Goal: Transaction & Acquisition: Purchase product/service

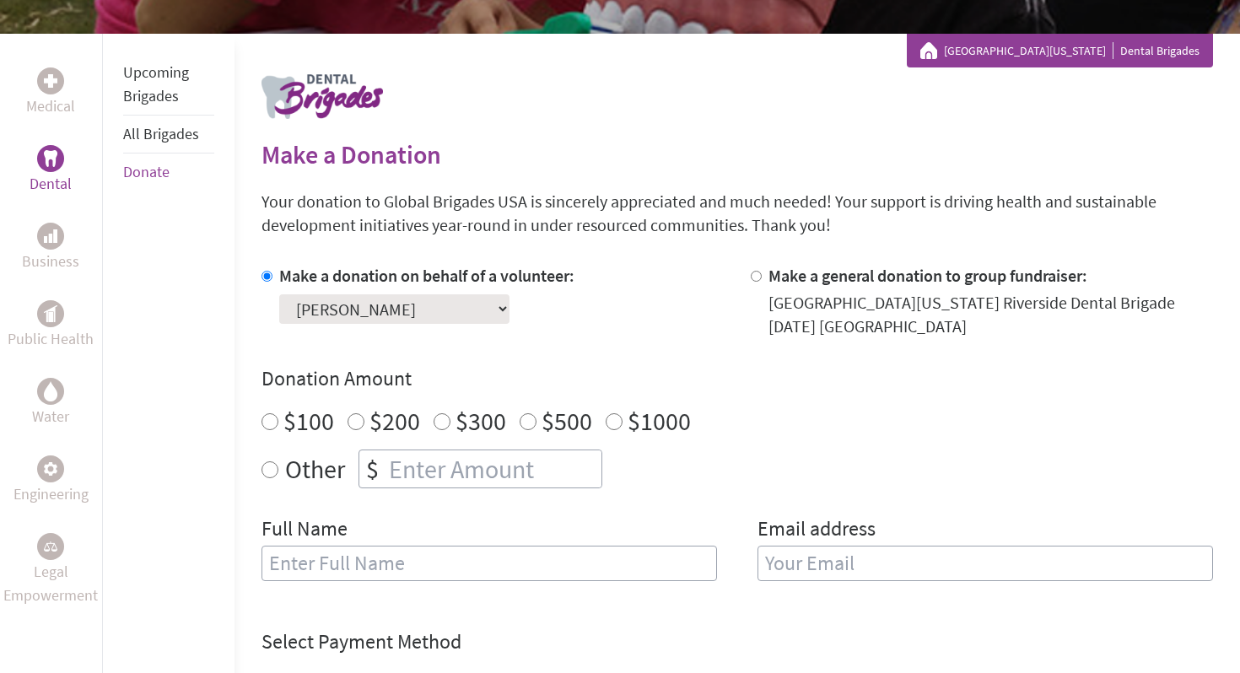
scroll to position [284, 0]
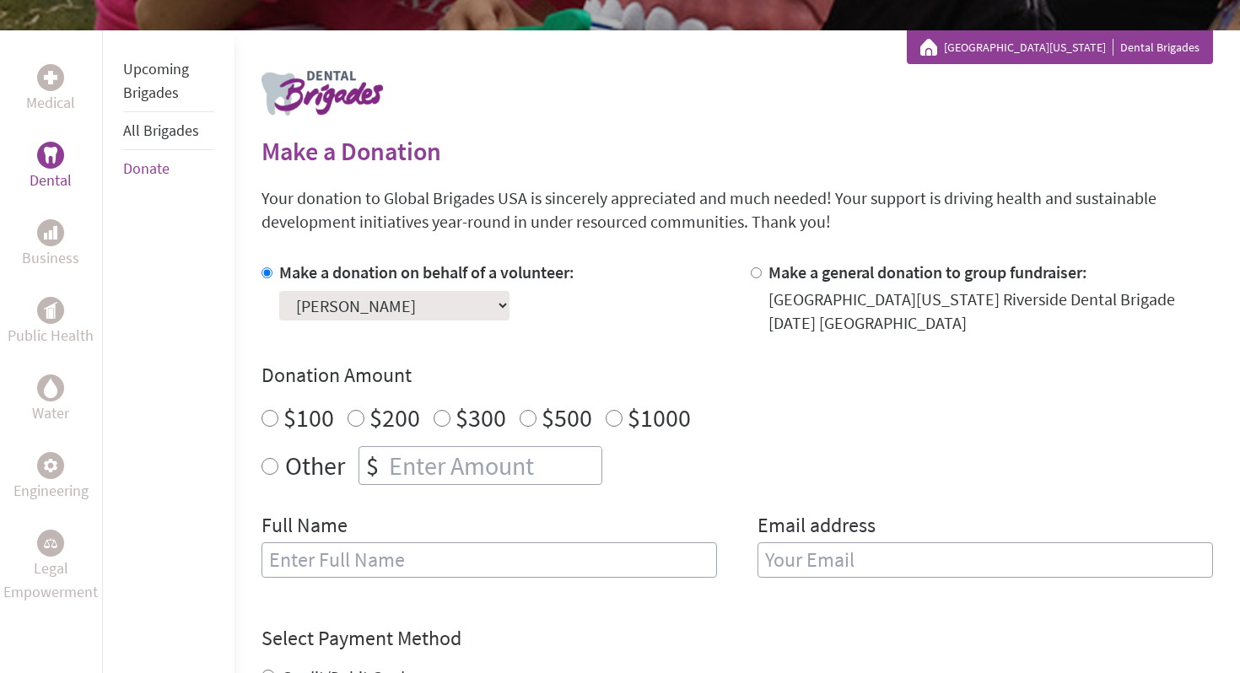
radio input "true"
click at [485, 472] on input "number" at bounding box center [493, 465] width 216 height 37
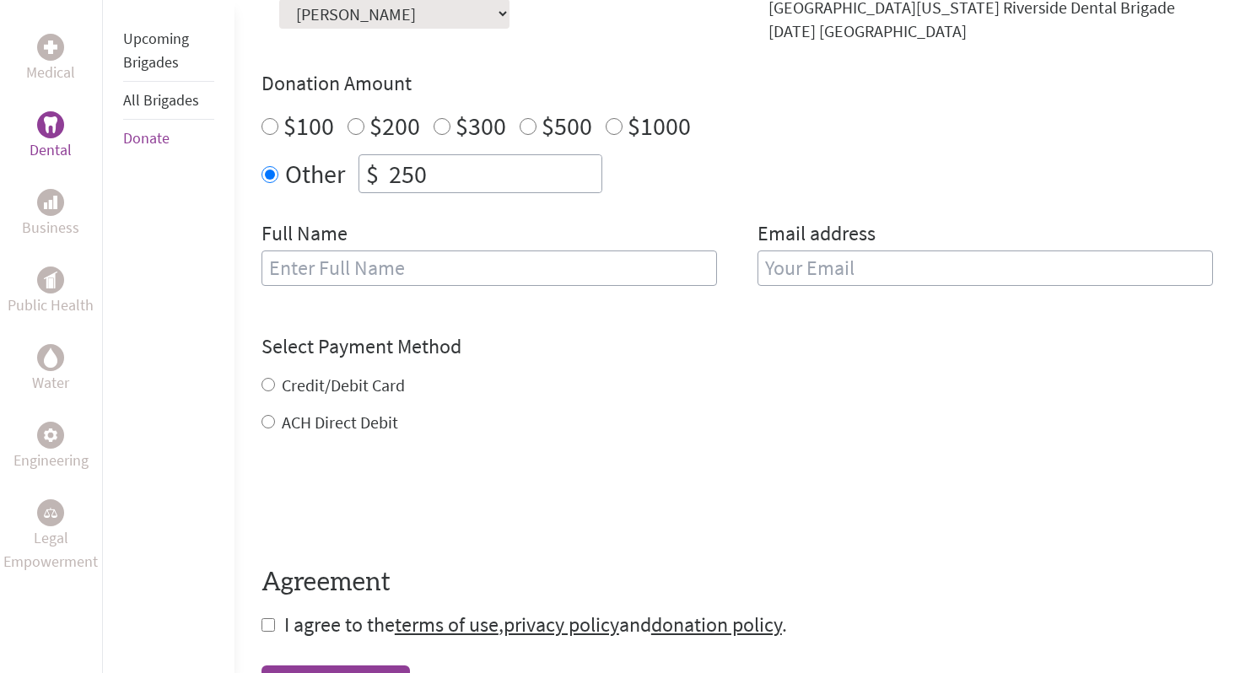
scroll to position [579, 0]
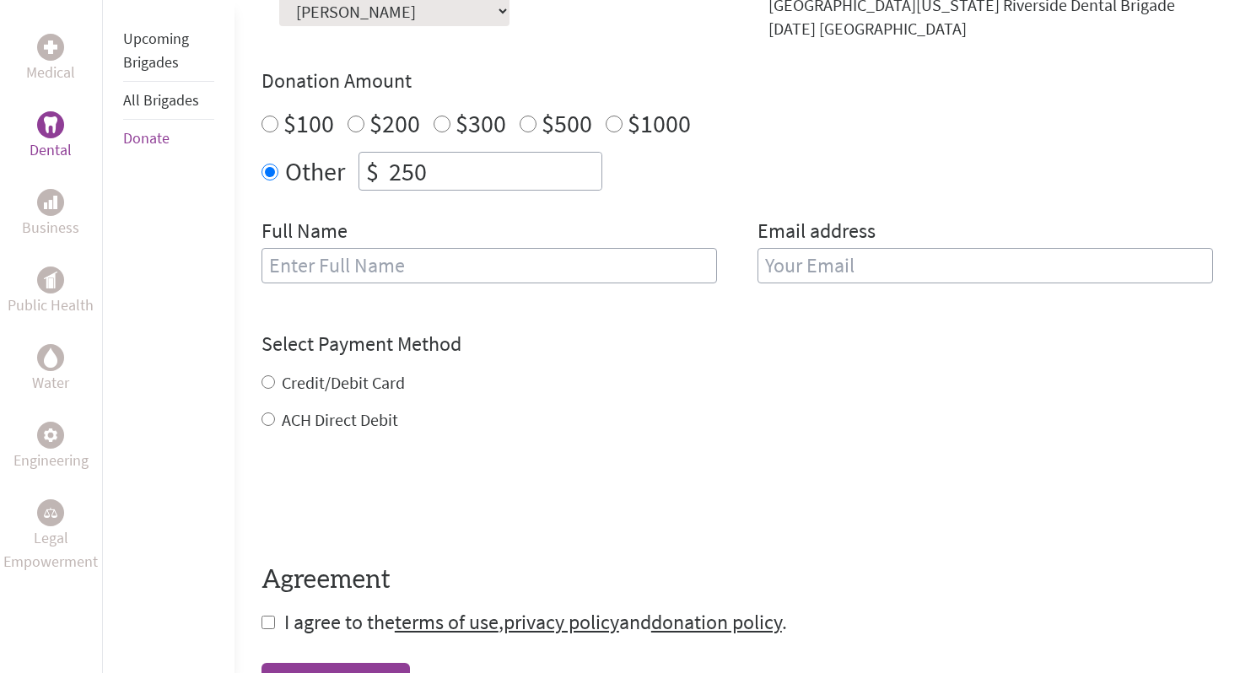
type input "250"
click at [455, 257] on input "text" at bounding box center [488, 265] width 455 height 35
type input "[PERSON_NAME]"
click at [865, 275] on input "email" at bounding box center [984, 265] width 455 height 35
type input "[EMAIL_ADDRESS][DOMAIN_NAME]"
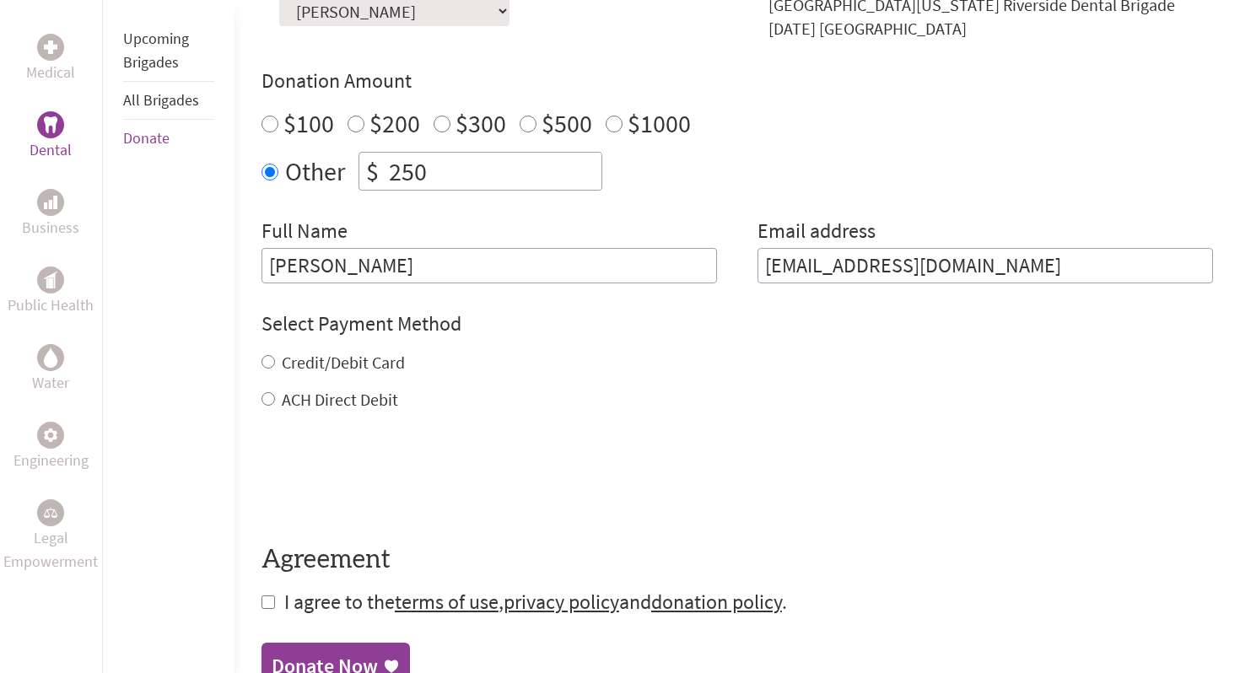
click at [346, 385] on div "Credit/Debit Card ACH Direct Debit" at bounding box center [736, 381] width 951 height 61
click at [317, 366] on label "Credit/Debit Card" at bounding box center [343, 362] width 123 height 21
click at [275, 366] on input "Credit/Debit Card" at bounding box center [267, 361] width 13 height 13
radio input "true"
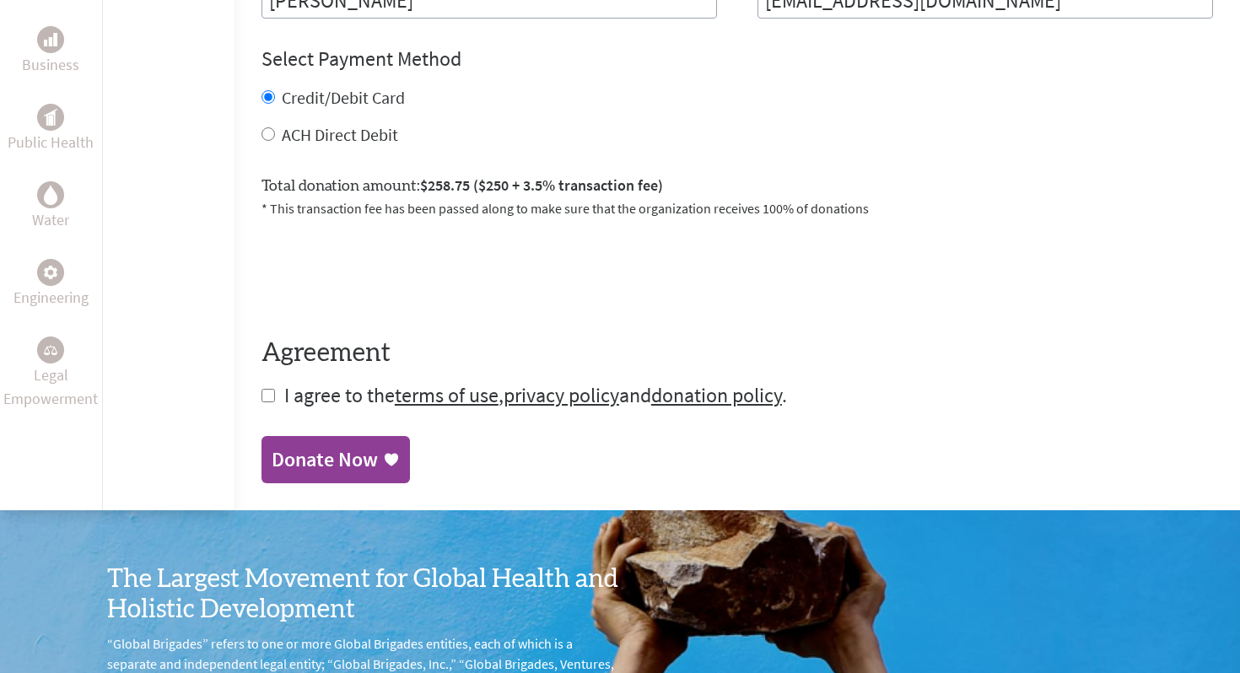
scroll to position [859, 0]
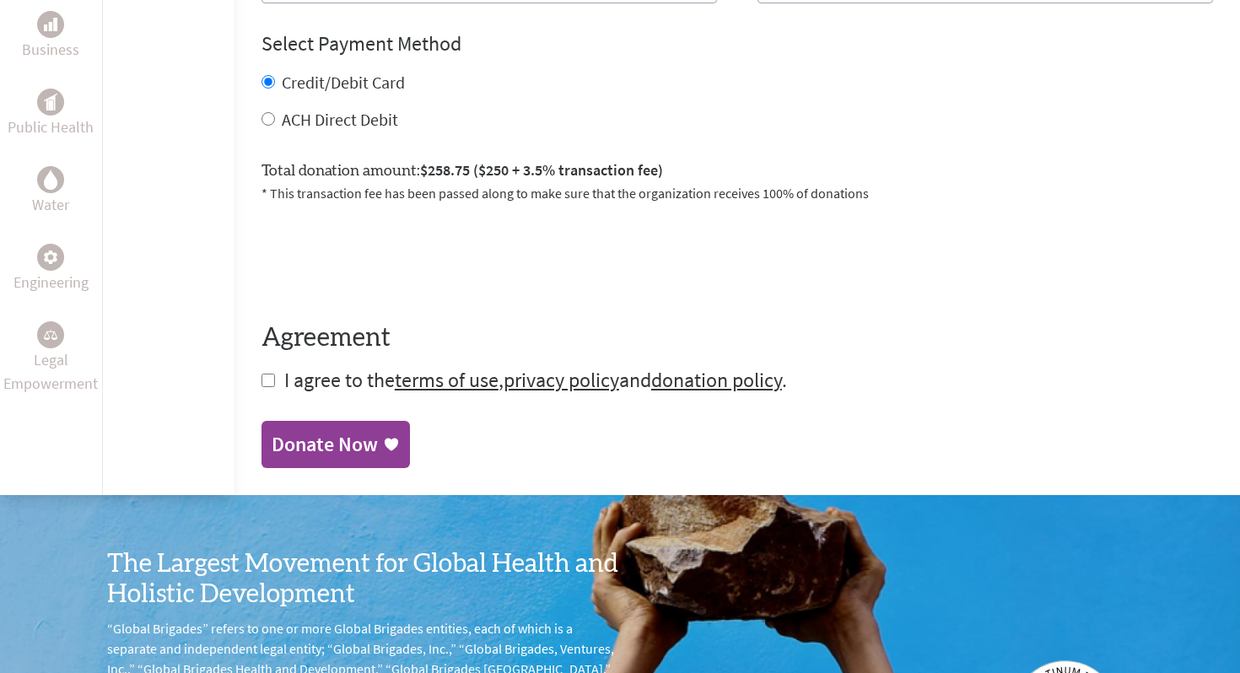
click at [267, 377] on input "checkbox" at bounding box center [267, 380] width 13 height 13
checkbox input "true"
click at [315, 443] on div "Donate Now" at bounding box center [325, 446] width 106 height 27
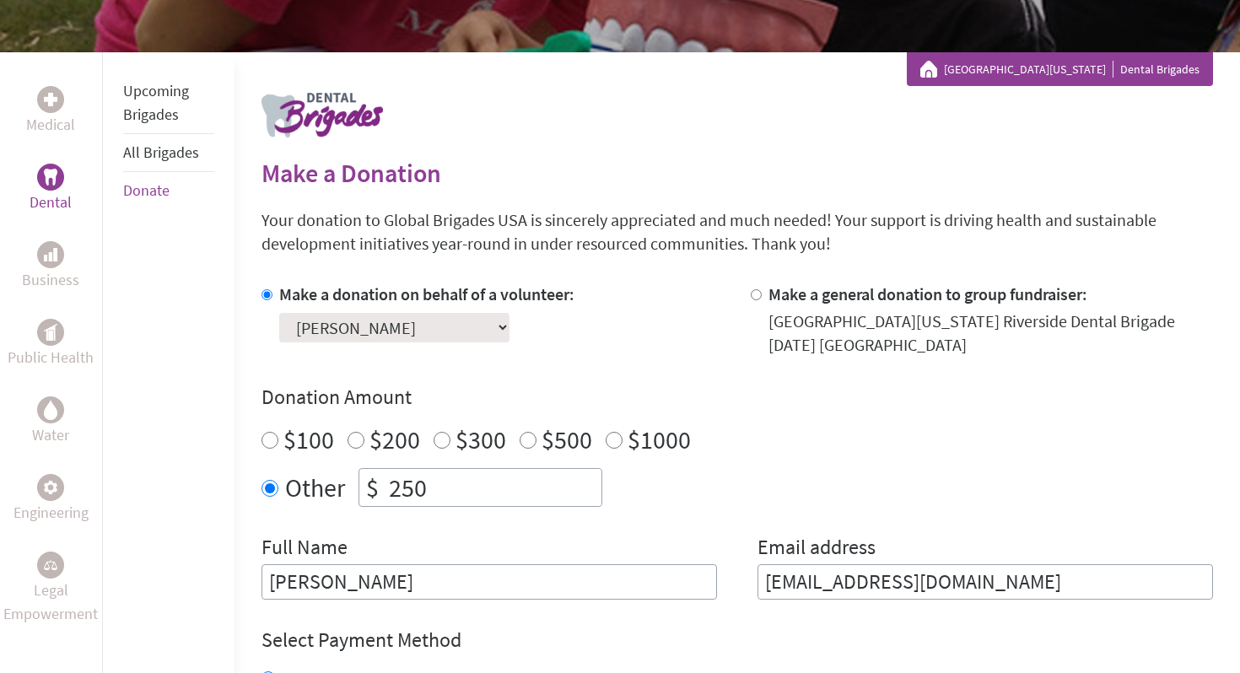
scroll to position [272, 0]
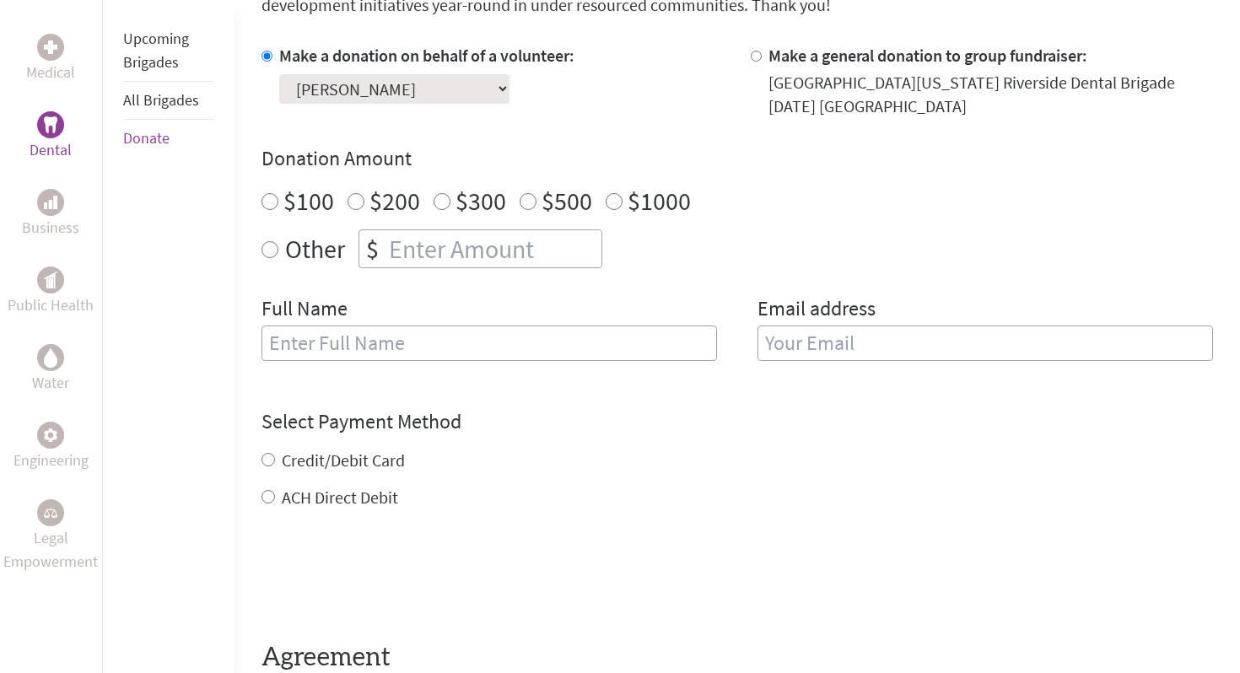
scroll to position [506, 0]
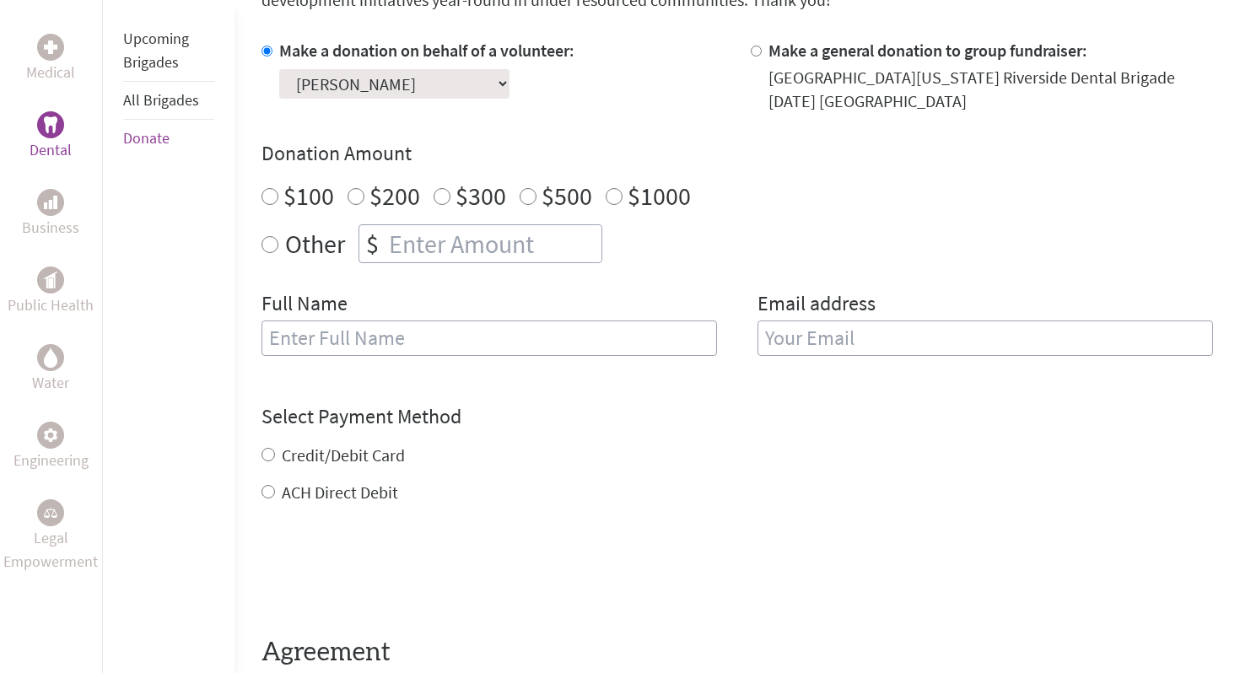
radio input "true"
click at [457, 247] on input "number" at bounding box center [493, 243] width 216 height 37
type input "250"
click at [452, 348] on input "text" at bounding box center [488, 338] width 455 height 35
type input "[PERSON_NAME]"
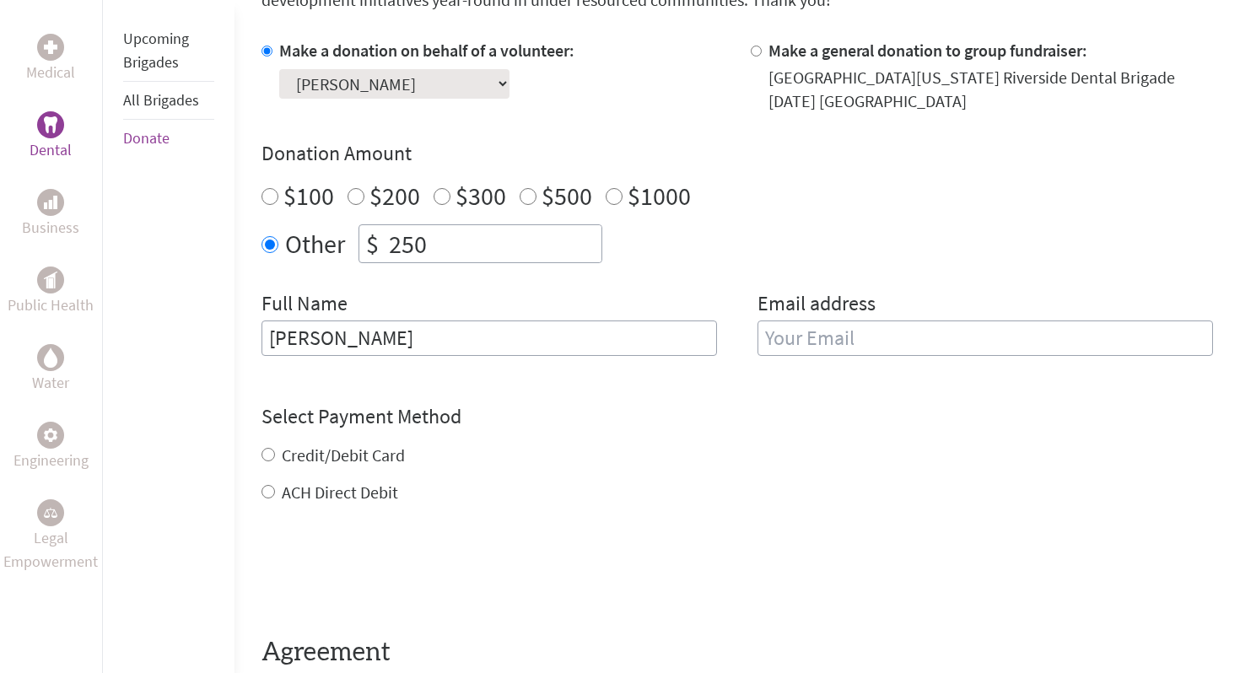
click at [774, 337] on input "email" at bounding box center [984, 338] width 455 height 35
type input "[EMAIL_ADDRESS][DOMAIN_NAME]"
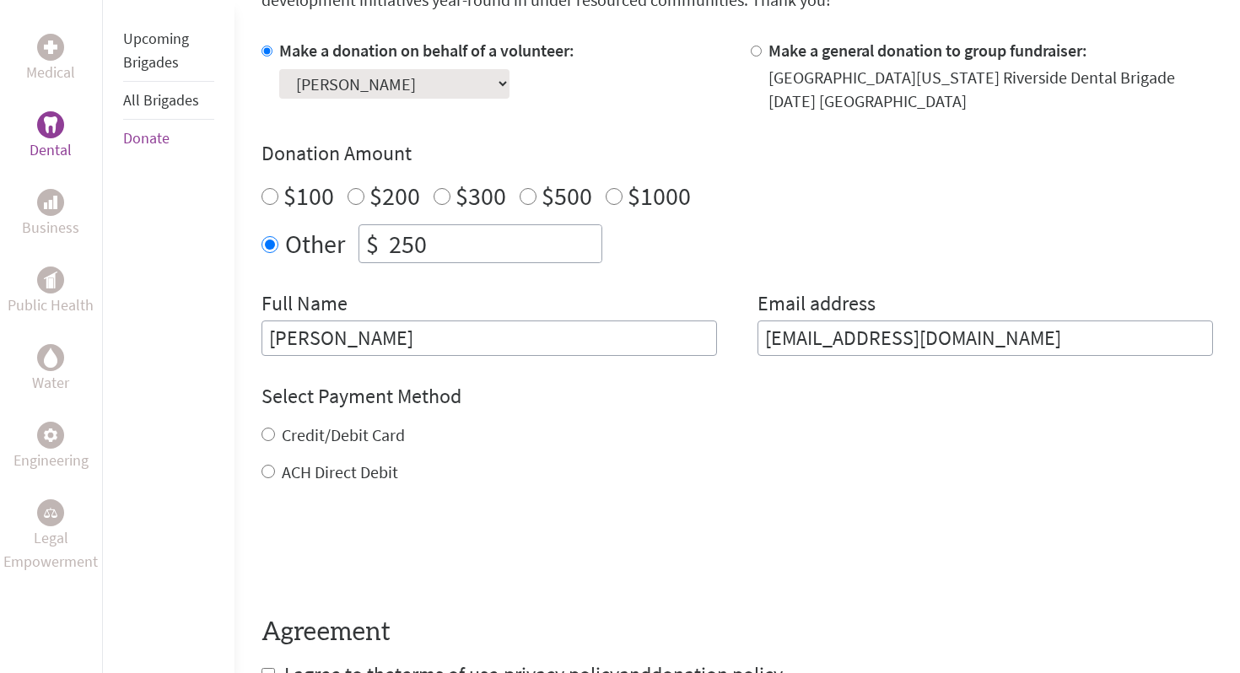
click at [319, 447] on div "Credit/Debit Card ACH Direct Debit" at bounding box center [736, 453] width 951 height 61
click at [317, 442] on label "Credit/Debit Card" at bounding box center [343, 434] width 123 height 21
click at [275, 441] on input "Credit/Debit Card" at bounding box center [267, 434] width 13 height 13
radio input "true"
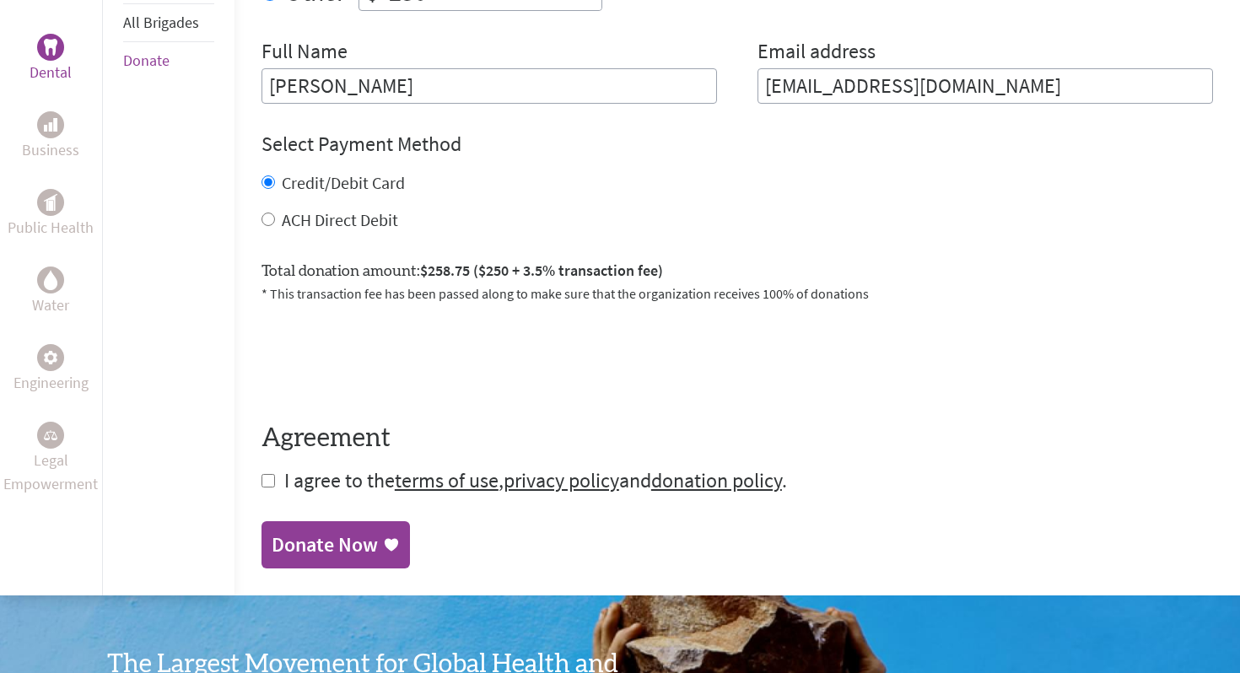
scroll to position [867, 0]
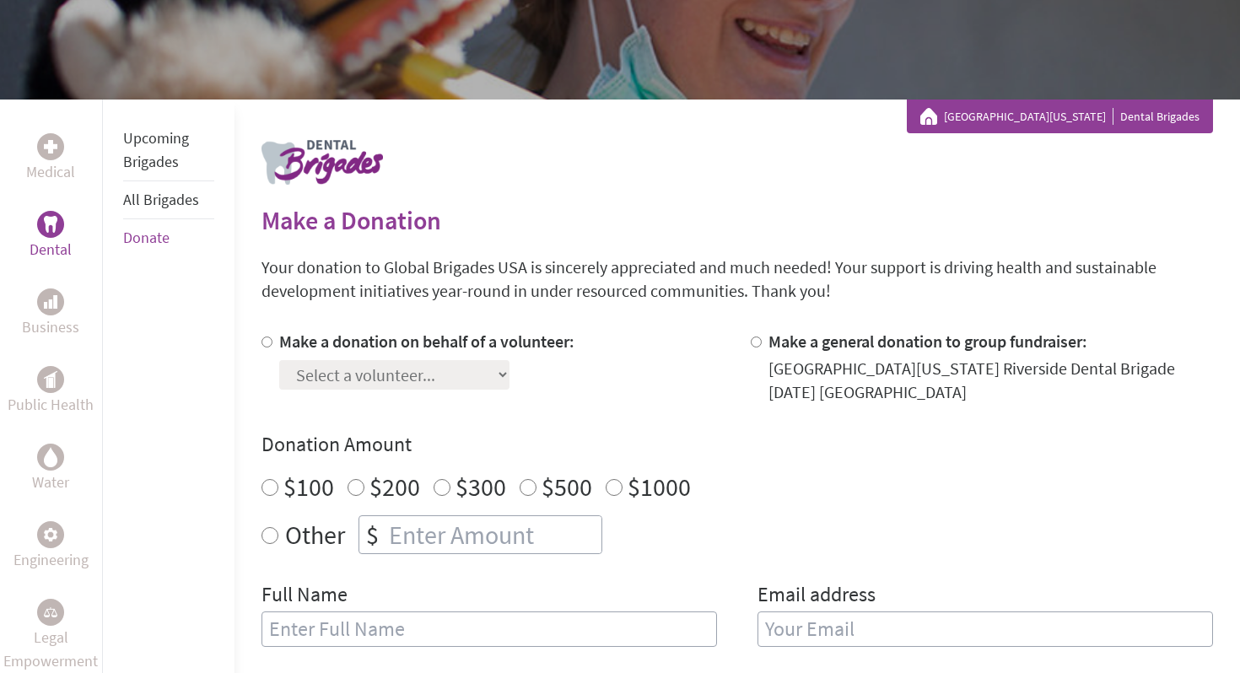
scroll to position [251, 0]
